Goal: Task Accomplishment & Management: Manage account settings

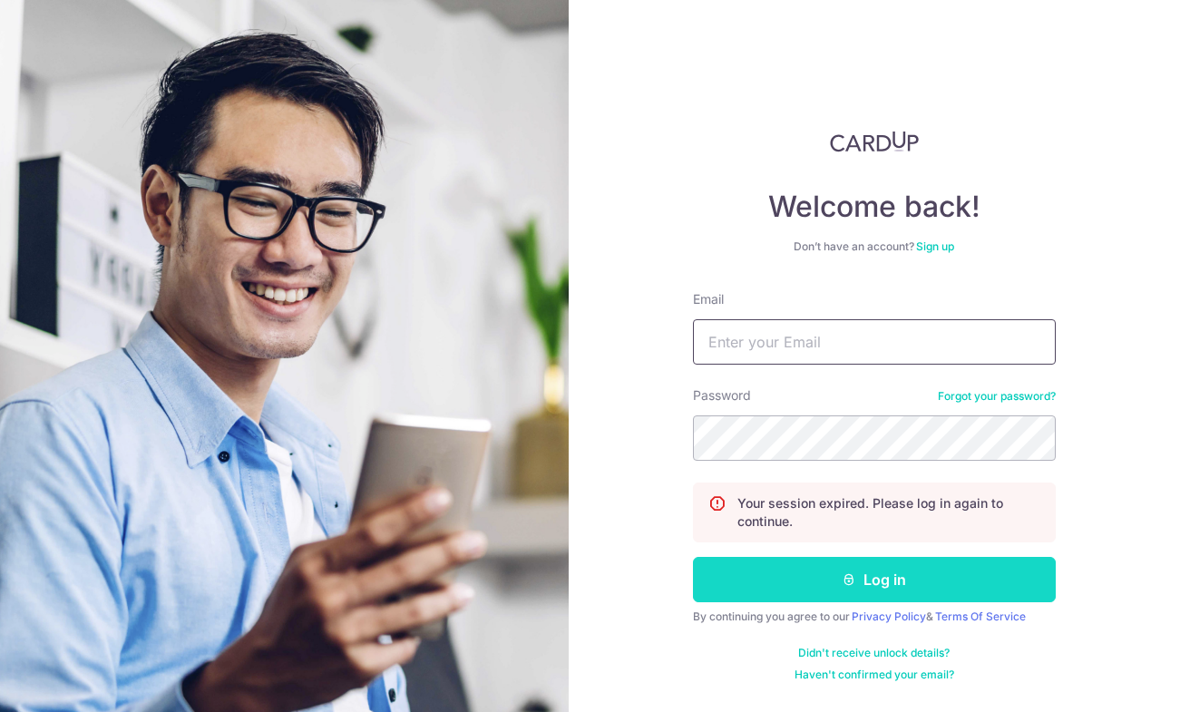
type input "[EMAIL_ADDRESS][DOMAIN_NAME]"
click at [865, 590] on button "Log in" at bounding box center [874, 579] width 363 height 45
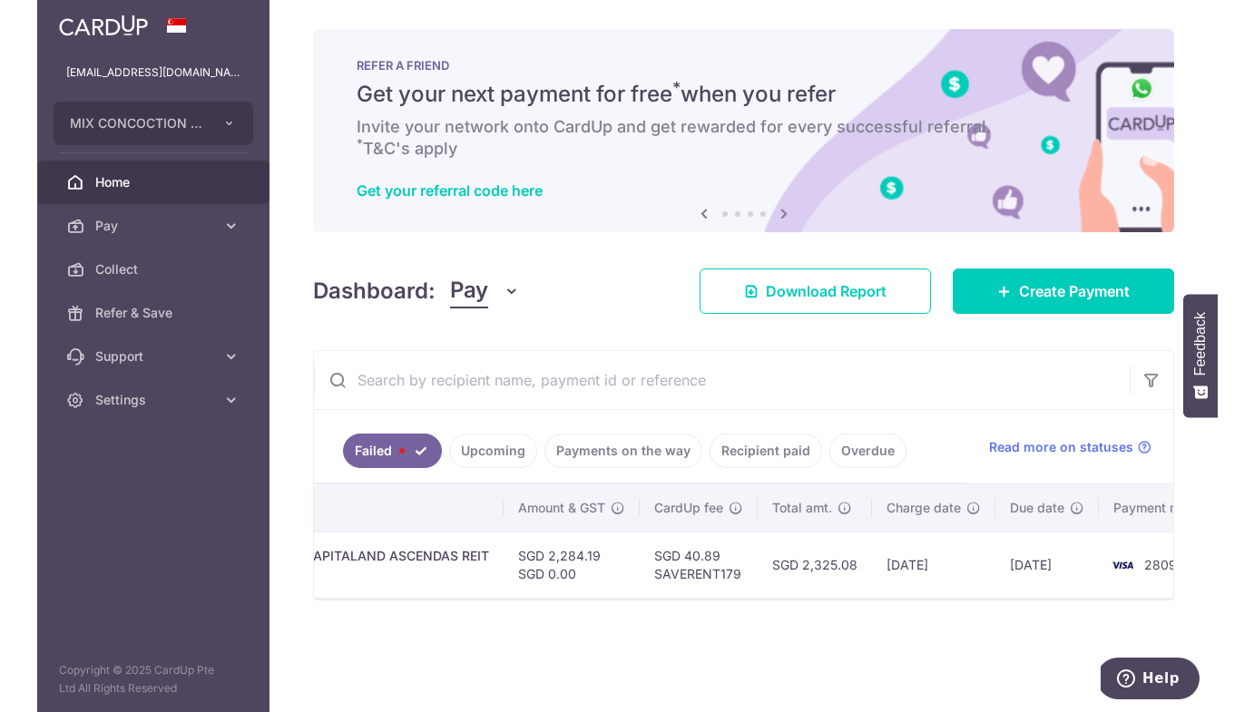
scroll to position [0, 860]
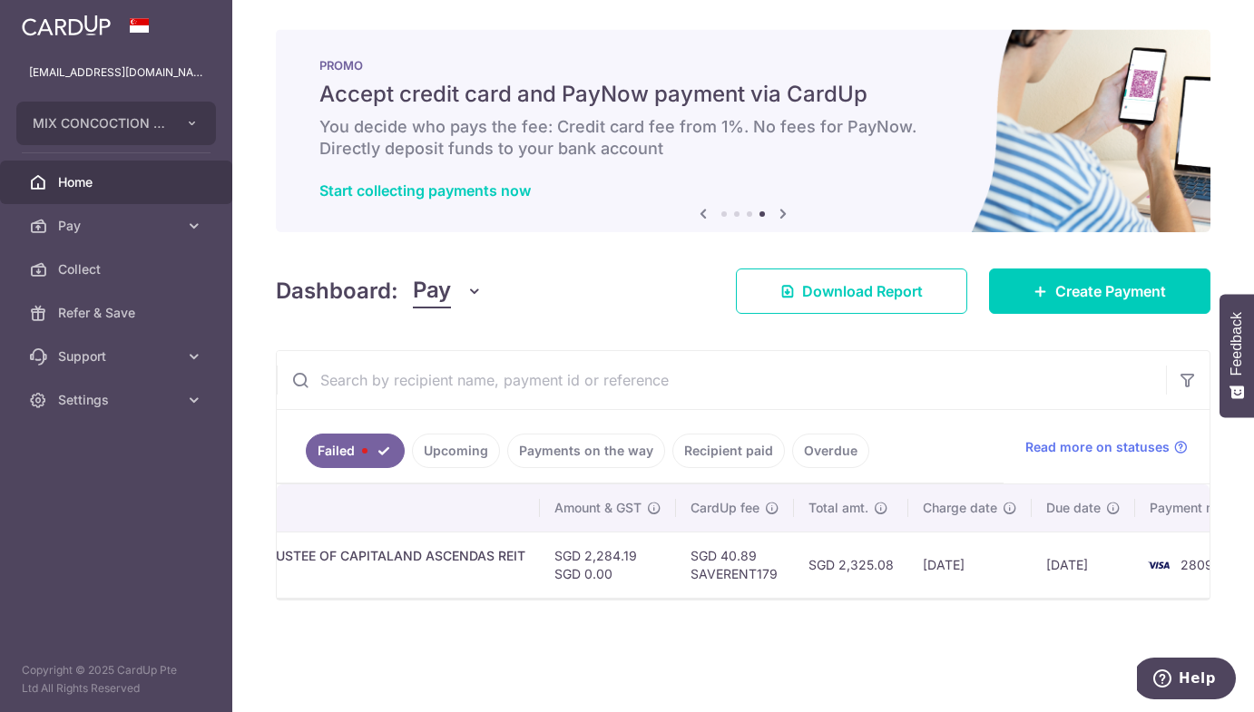
click at [449, 293] on button "Pay" at bounding box center [448, 291] width 70 height 34
click at [793, 614] on div "× Pause Schedule Pause all future payments in this series Pause just this one p…" at bounding box center [742, 356] width 1021 height 712
click at [1082, 436] on div "Failed Upcoming Payments on the way Recipient paid Overdue Read more on statuses" at bounding box center [743, 447] width 933 height 74
click at [1148, 444] on span "Read more on statuses" at bounding box center [1097, 447] width 144 height 18
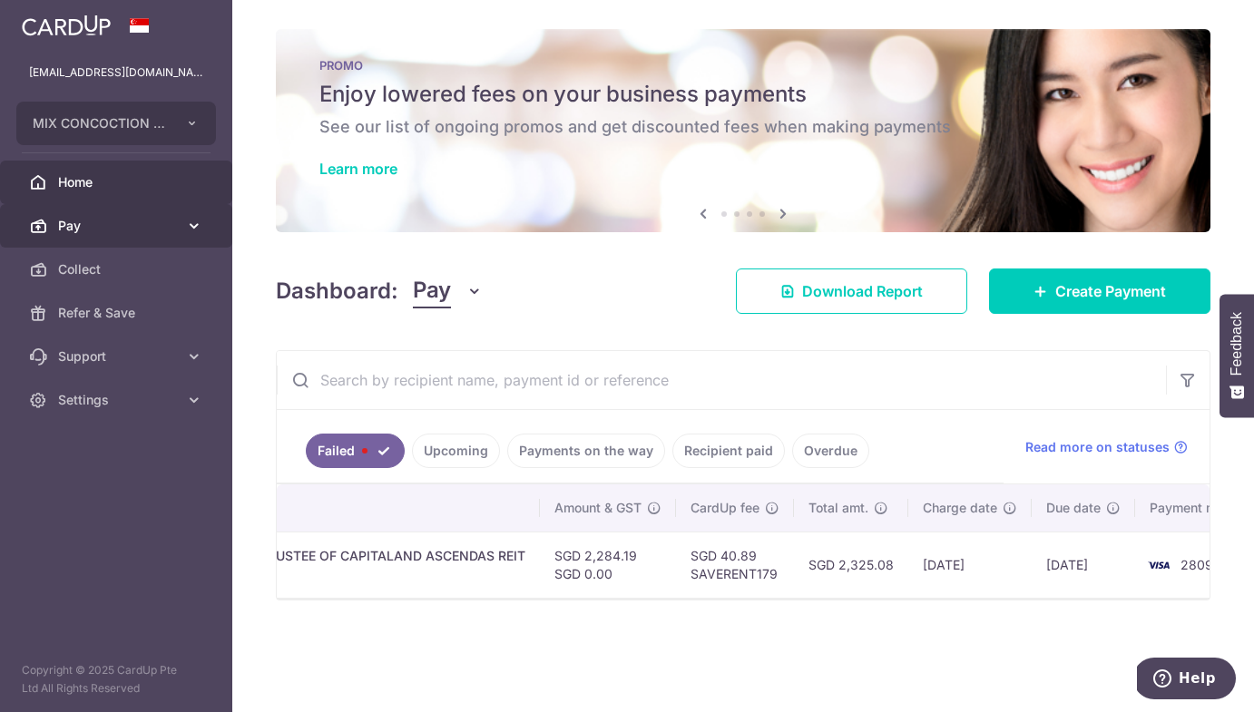
click at [157, 205] on link "Pay" at bounding box center [116, 226] width 232 height 44
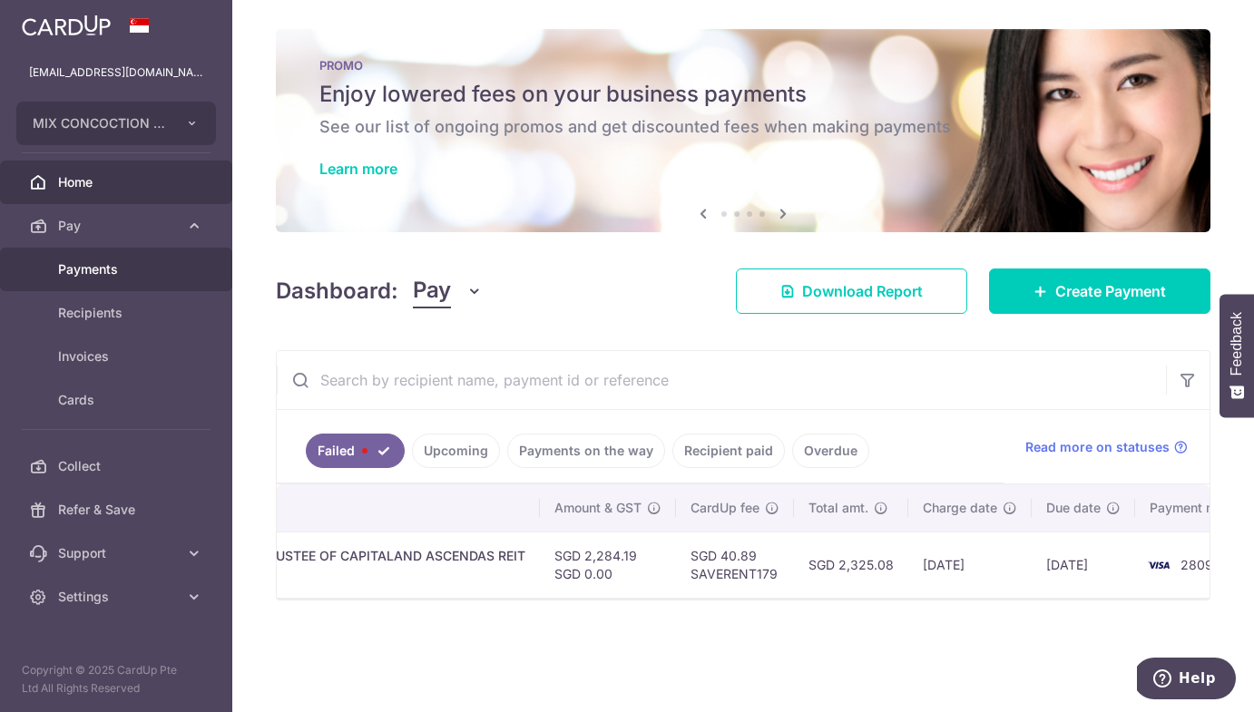
click at [127, 273] on span "Payments" at bounding box center [118, 269] width 120 height 18
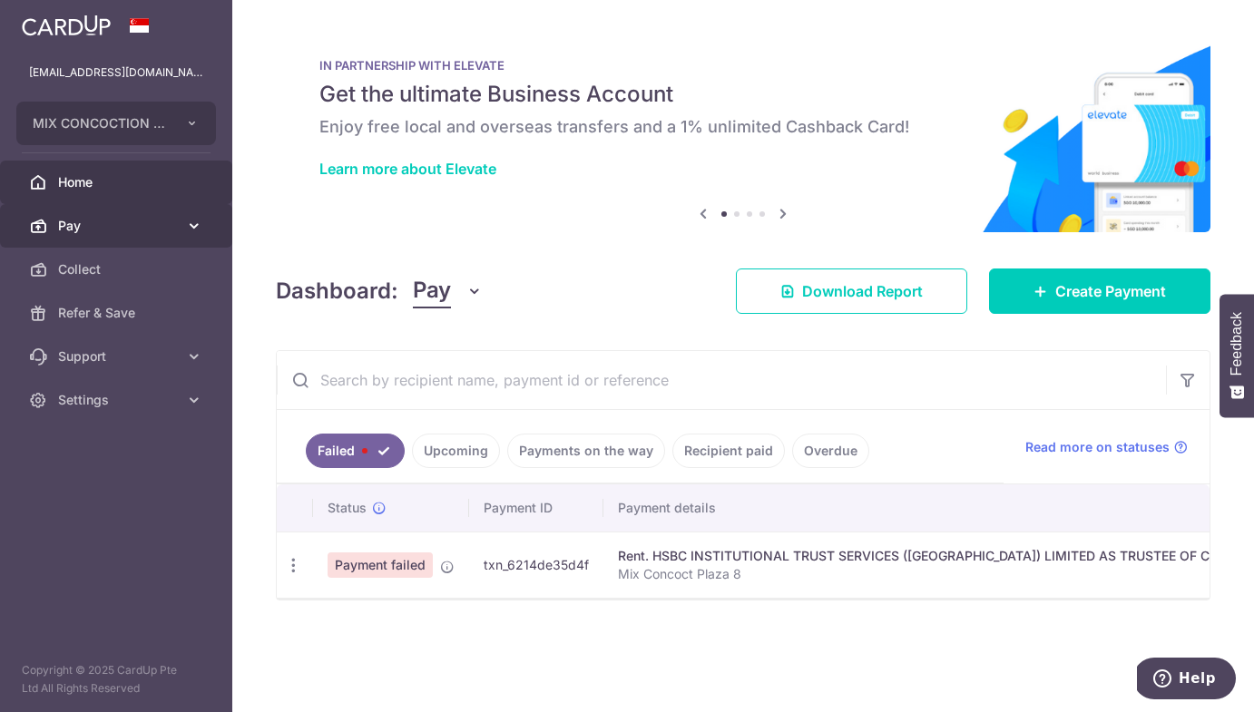
click at [101, 231] on span "Pay" at bounding box center [118, 226] width 120 height 18
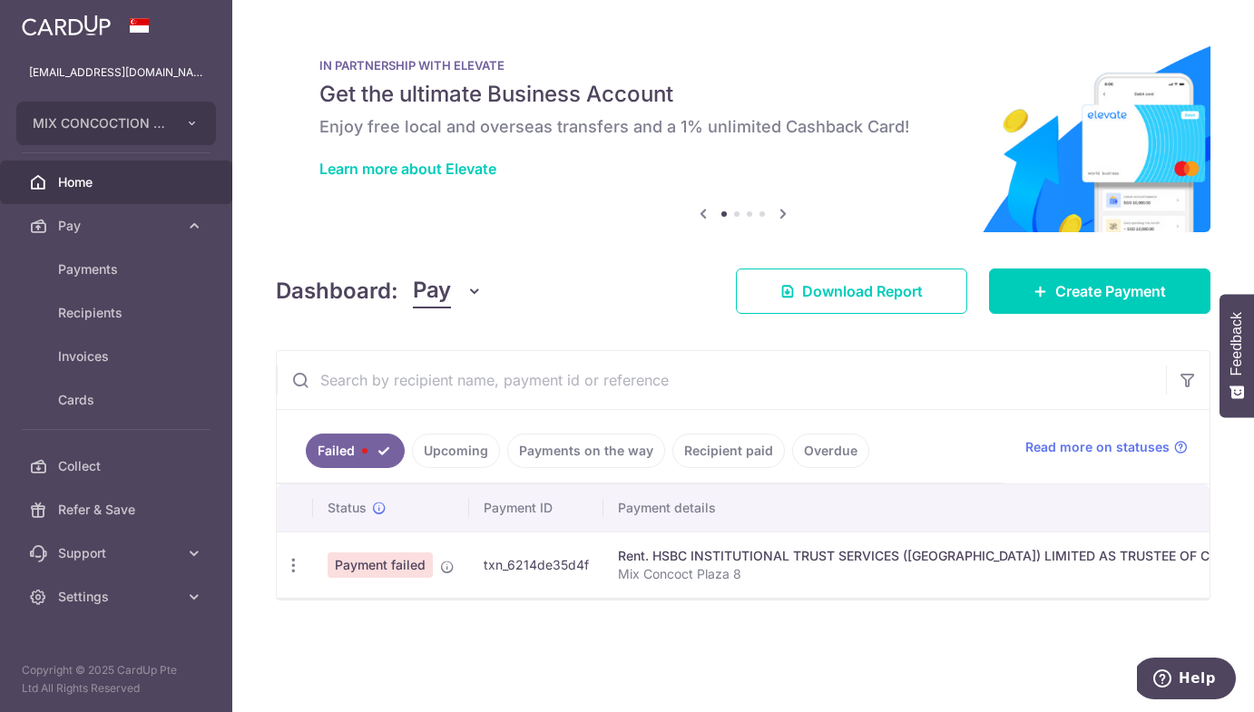
click at [473, 292] on icon "button" at bounding box center [474, 291] width 18 height 18
click at [383, 565] on span "Payment failed" at bounding box center [379, 564] width 105 height 25
click at [288, 570] on icon "button" at bounding box center [293, 565] width 19 height 19
click at [341, 610] on span "Update payment" at bounding box center [389, 615] width 123 height 22
radio input "true"
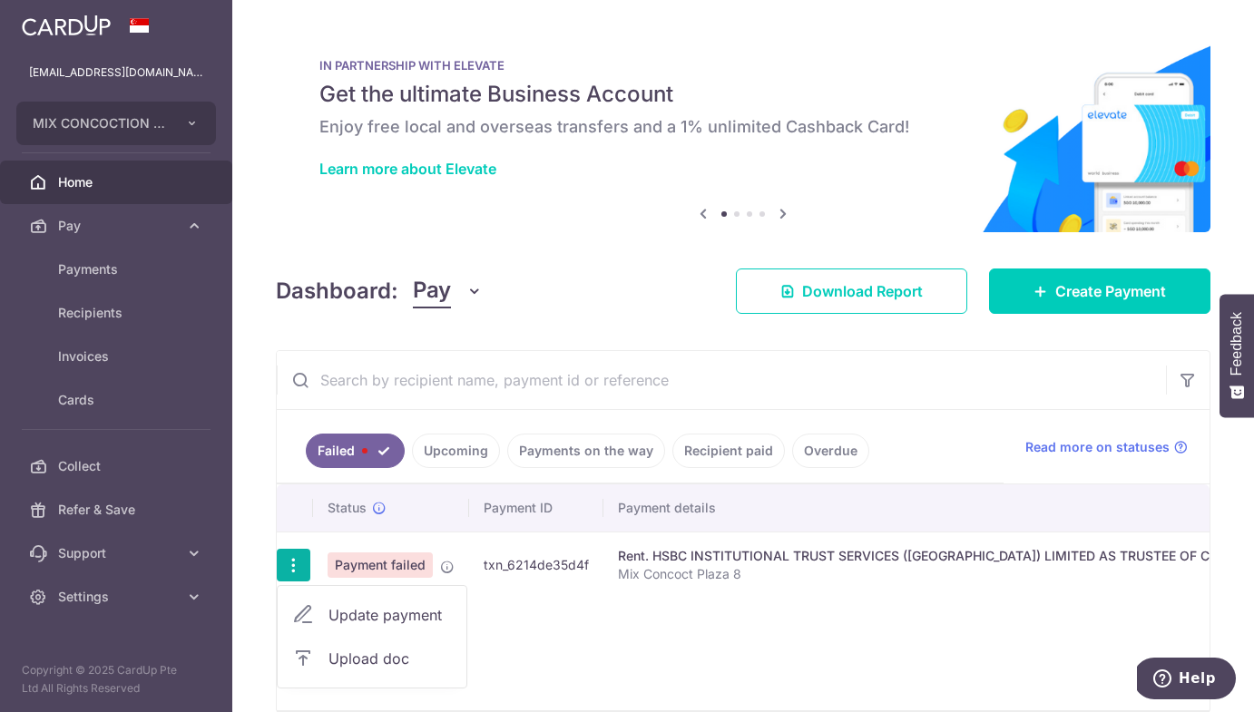
type input "2,284.19"
type input "0.00"
type input "Mix Concoct Plaza 8"
type input "CbpSep"
type input "SAVERENT179"
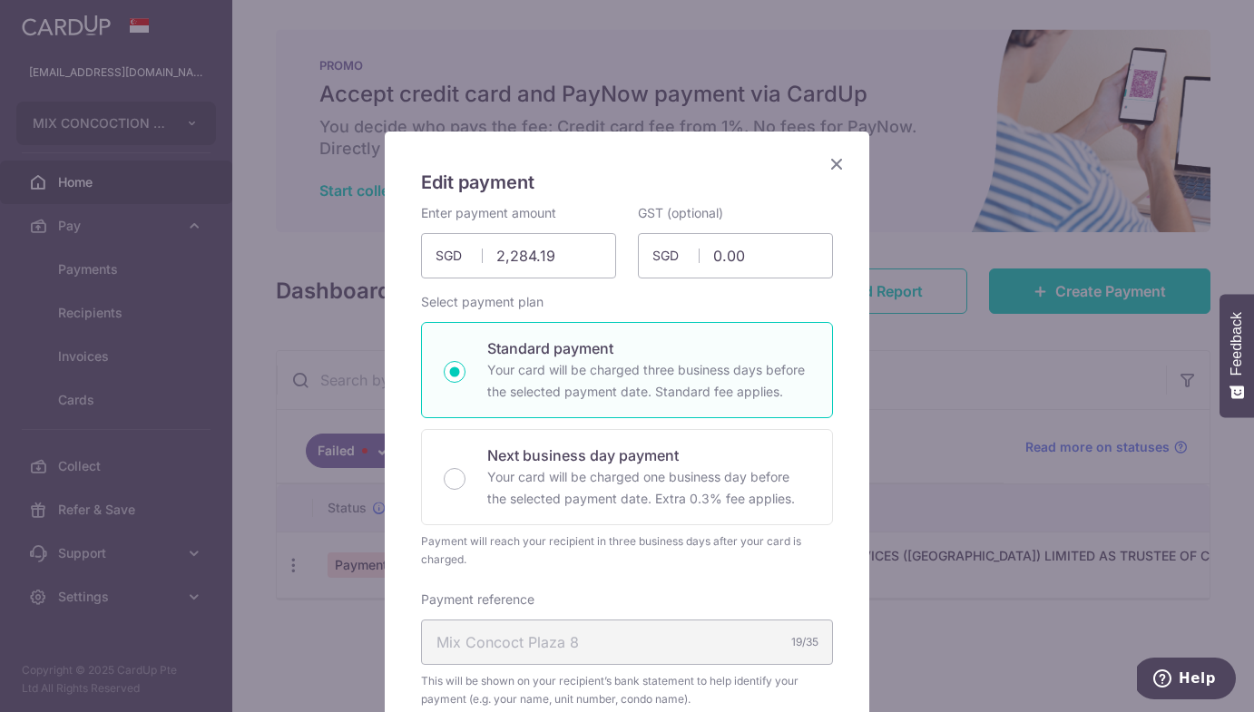
drag, startPoint x: 692, startPoint y: 148, endPoint x: 649, endPoint y: 144, distance: 43.7
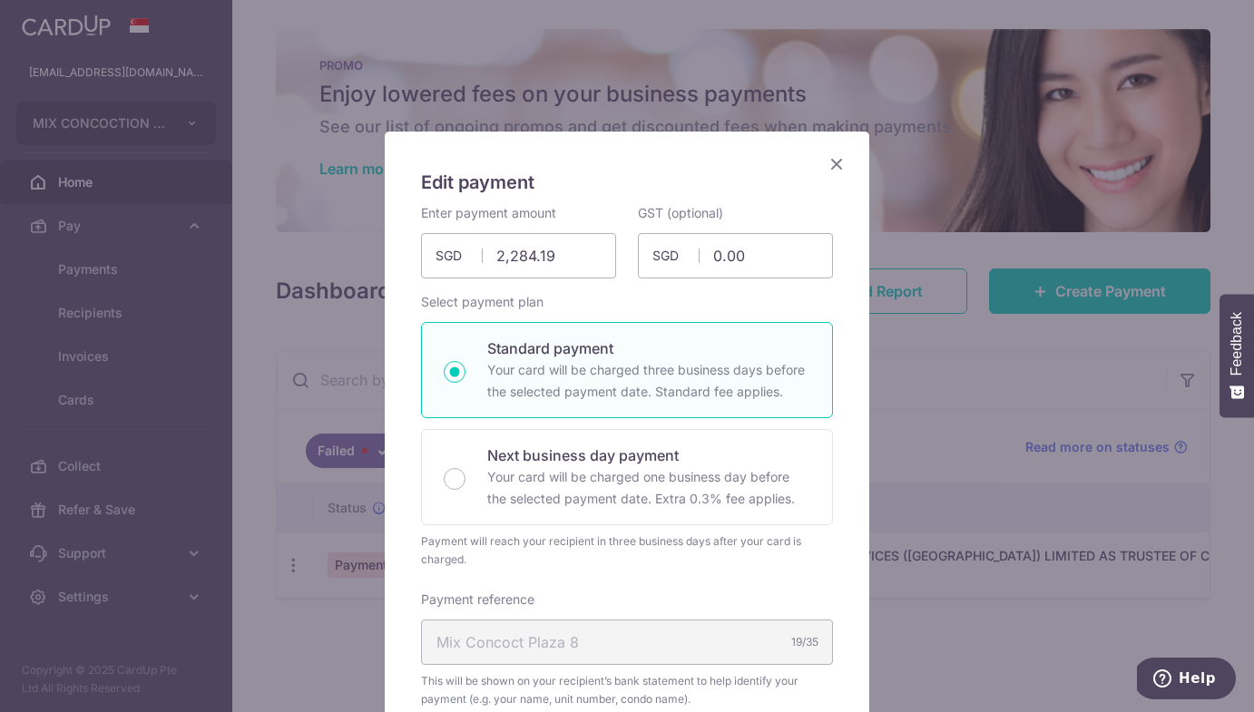
click at [835, 154] on icon "Close" at bounding box center [836, 163] width 22 height 23
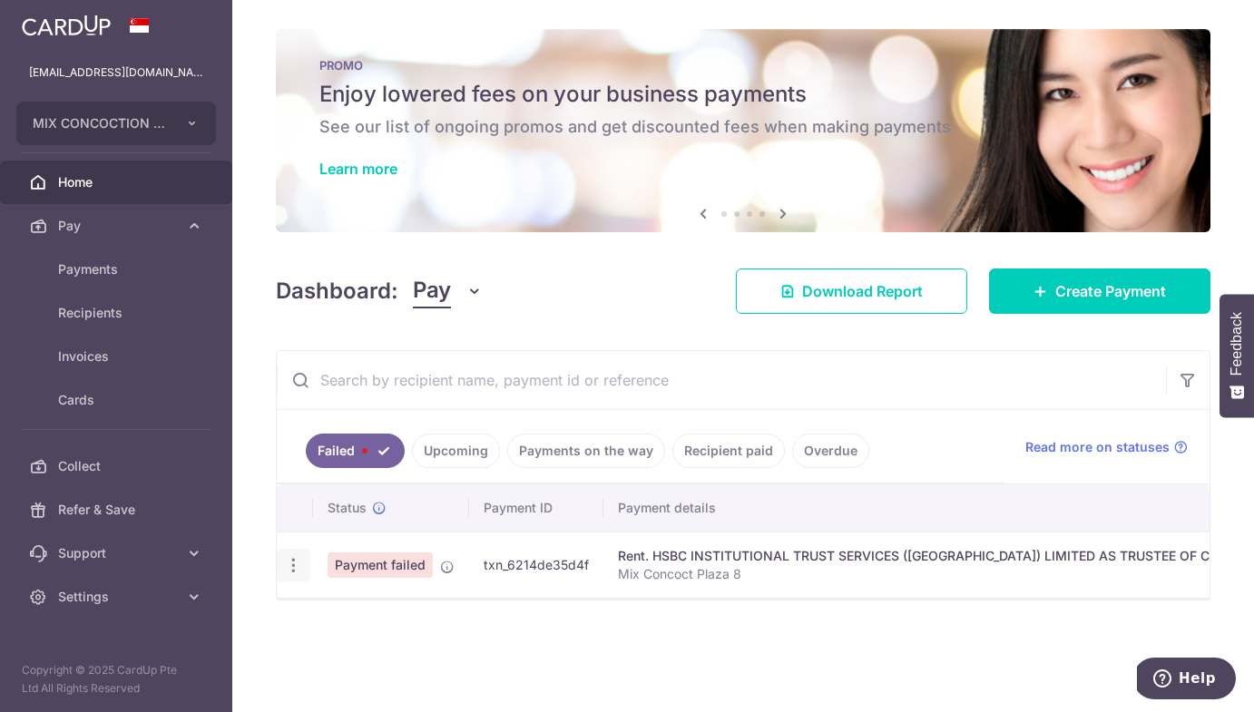
click at [294, 569] on icon "button" at bounding box center [293, 565] width 19 height 19
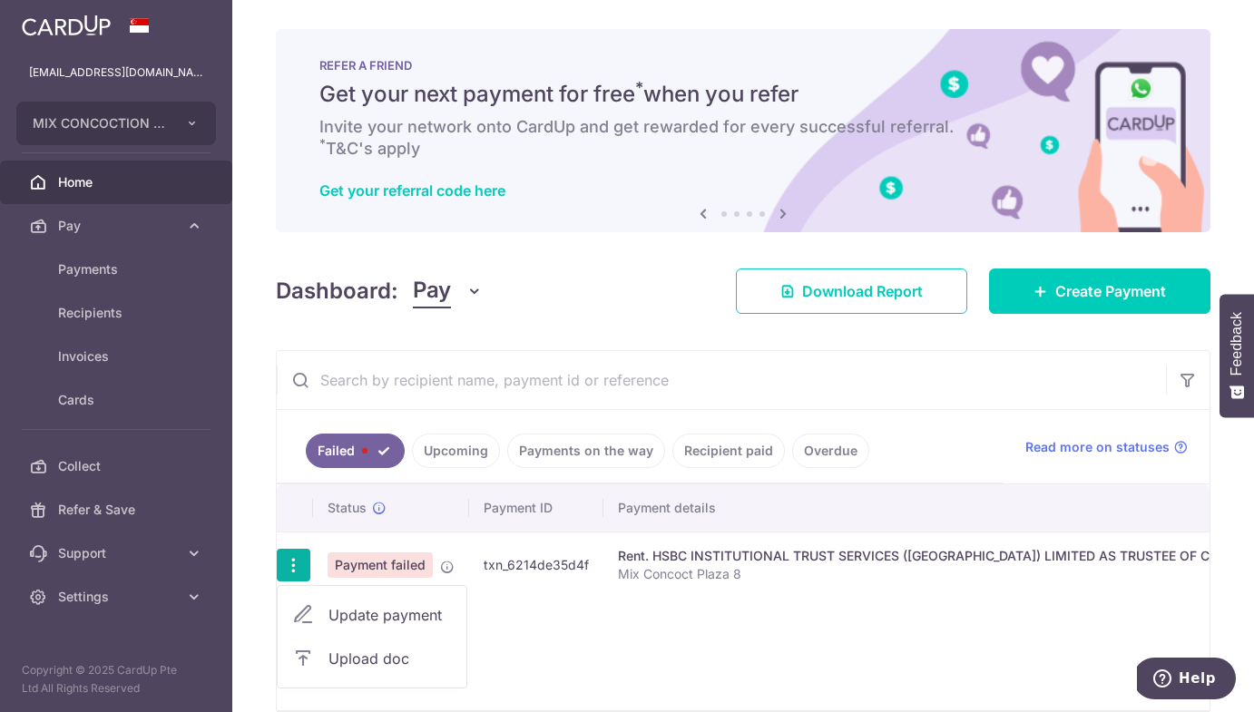
click at [350, 622] on span "Update payment" at bounding box center [389, 615] width 123 height 22
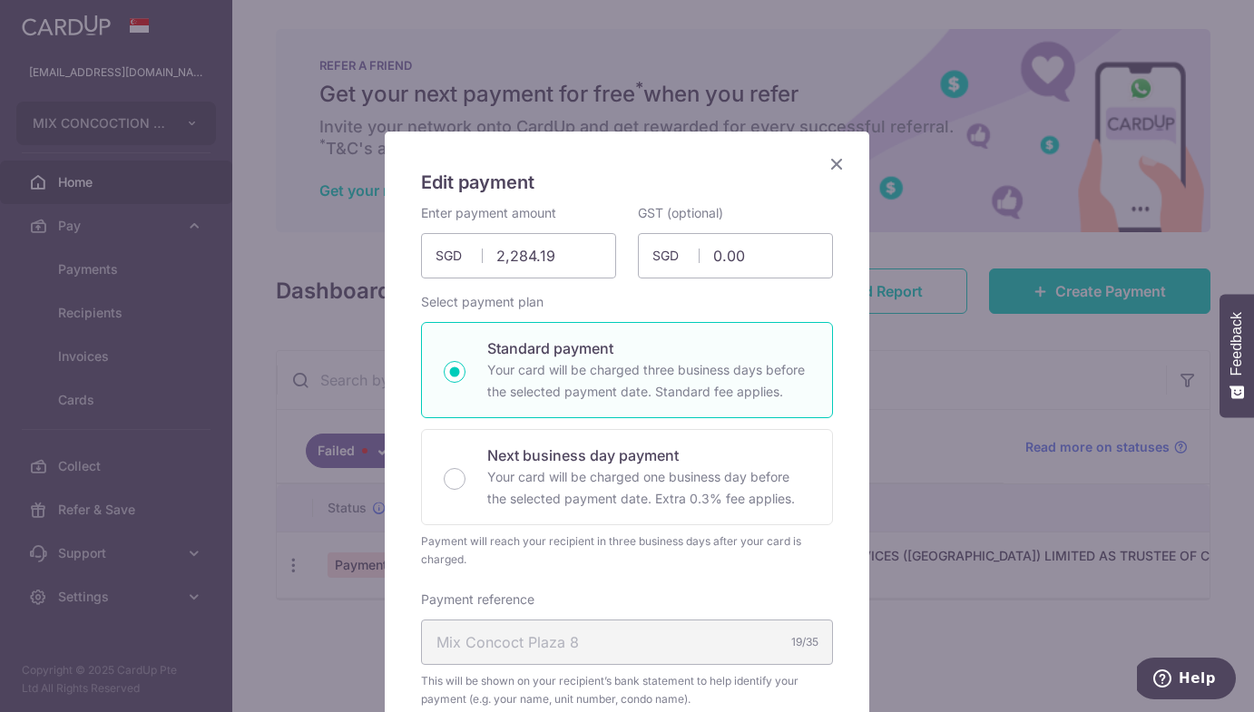
click at [836, 161] on icon "Close" at bounding box center [836, 163] width 22 height 23
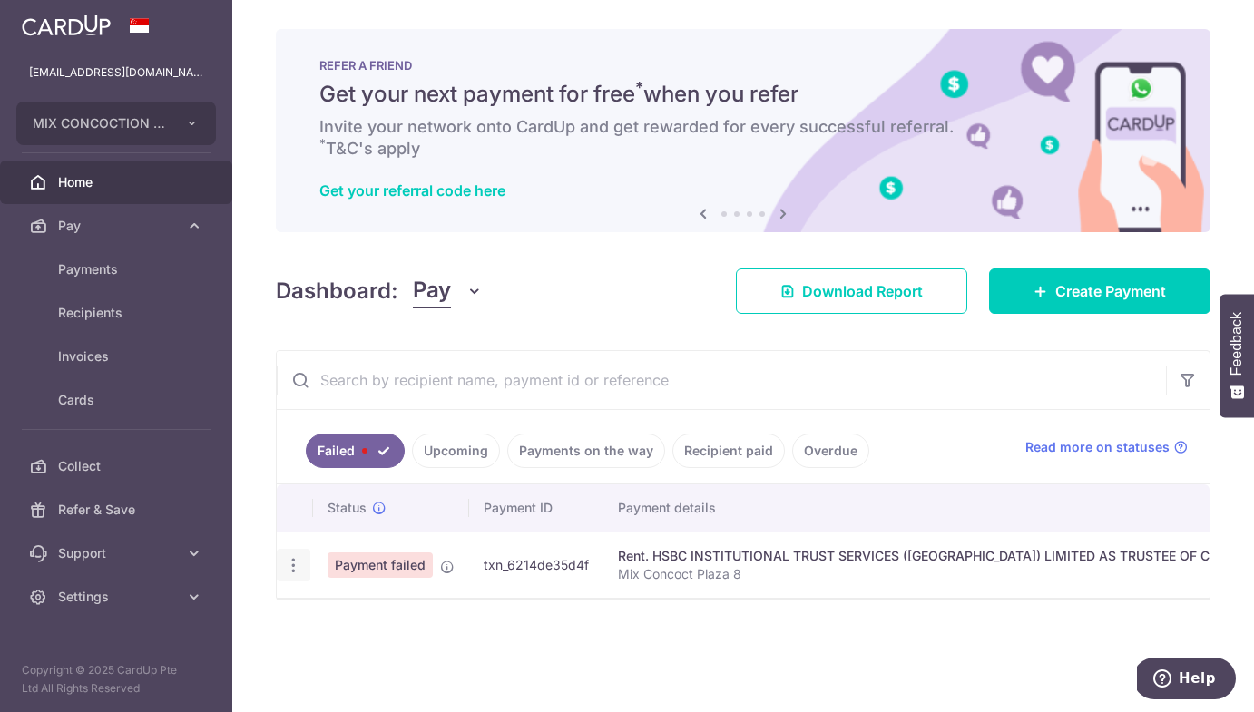
click at [299, 570] on icon "button" at bounding box center [293, 565] width 19 height 19
click at [362, 611] on span "Update payment" at bounding box center [389, 615] width 123 height 22
radio input "true"
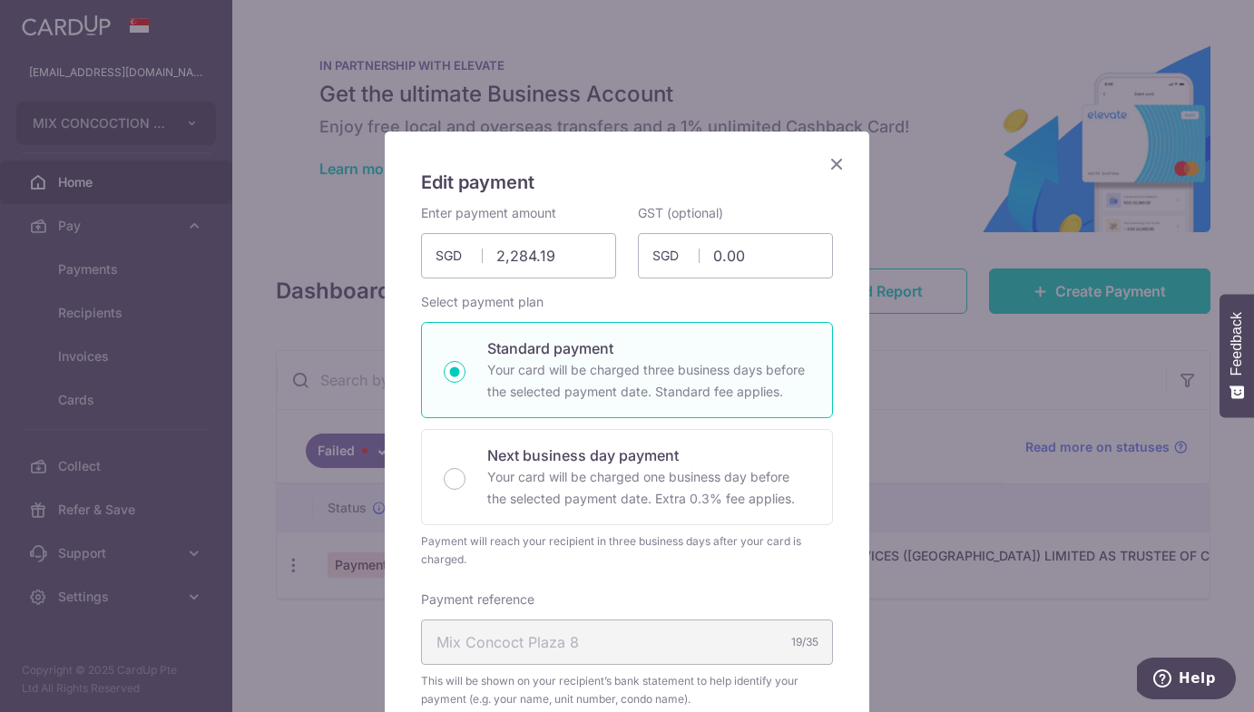
click at [838, 158] on icon "Close" at bounding box center [836, 163] width 22 height 23
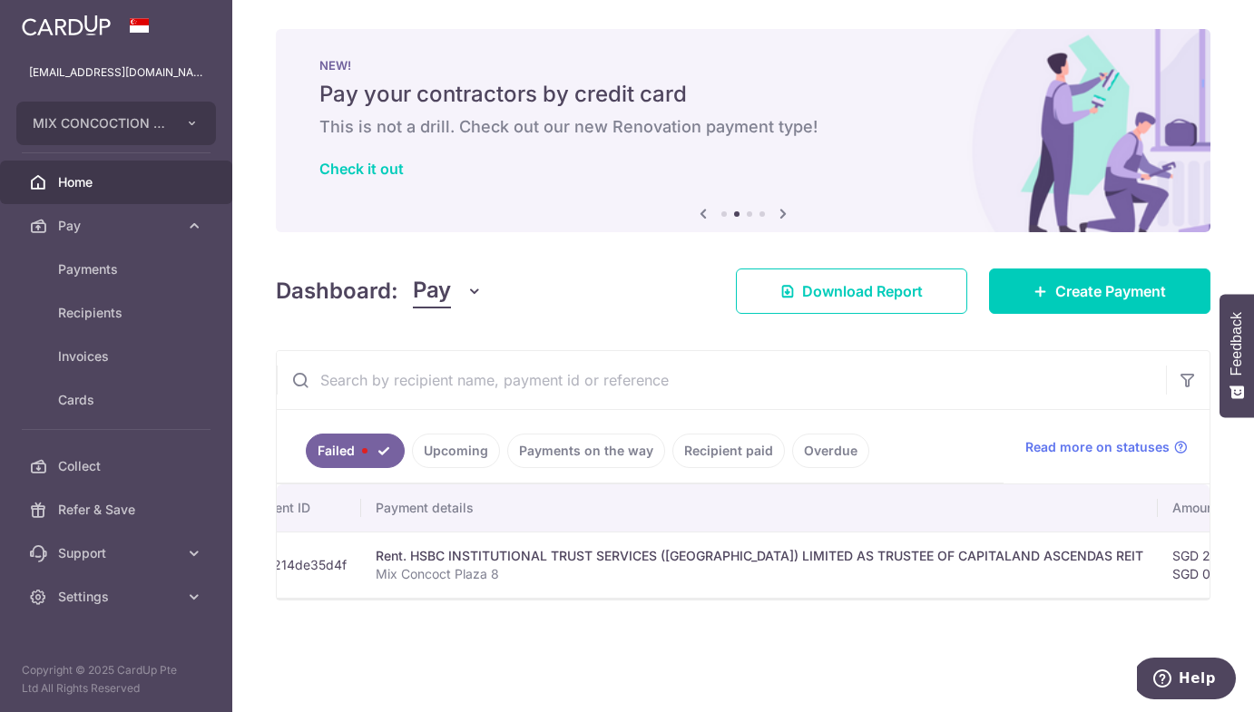
scroll to position [0, 860]
